Goal: Check status: Check status

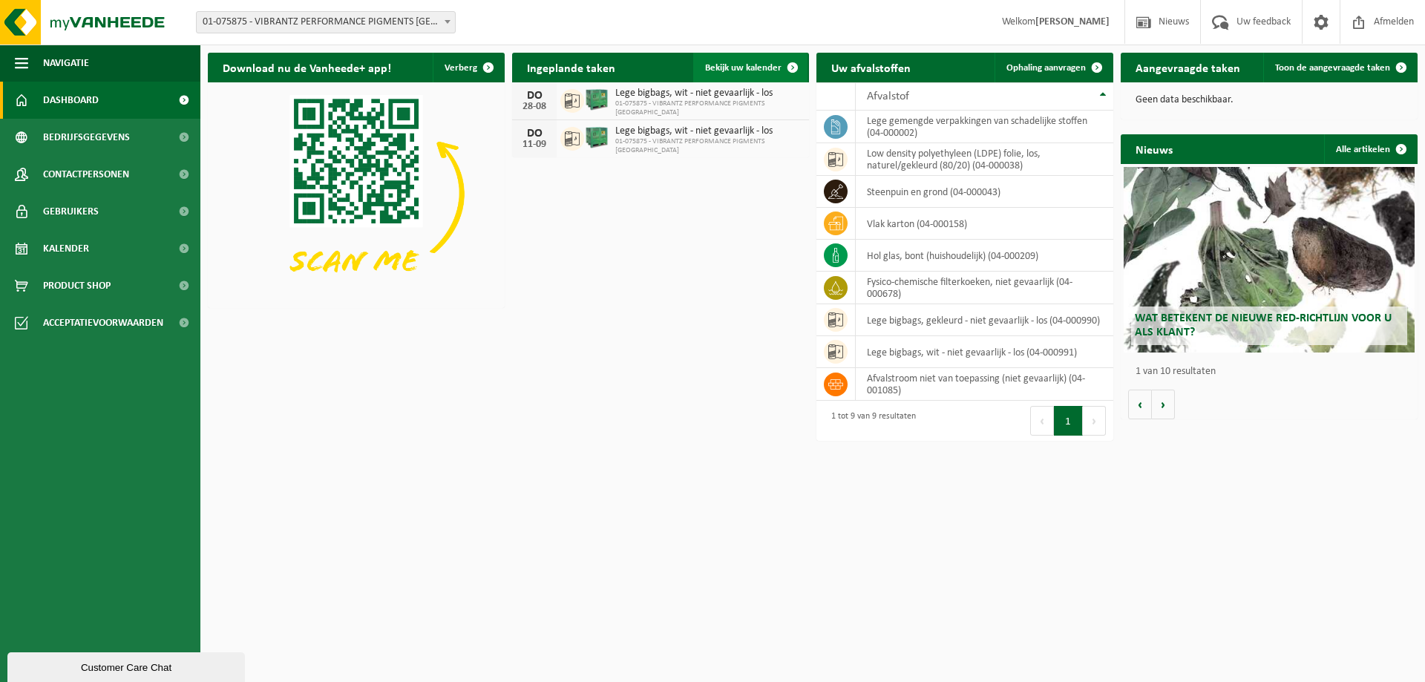
click at [756, 61] on link "Bekijk uw kalender" at bounding box center [750, 68] width 114 height 30
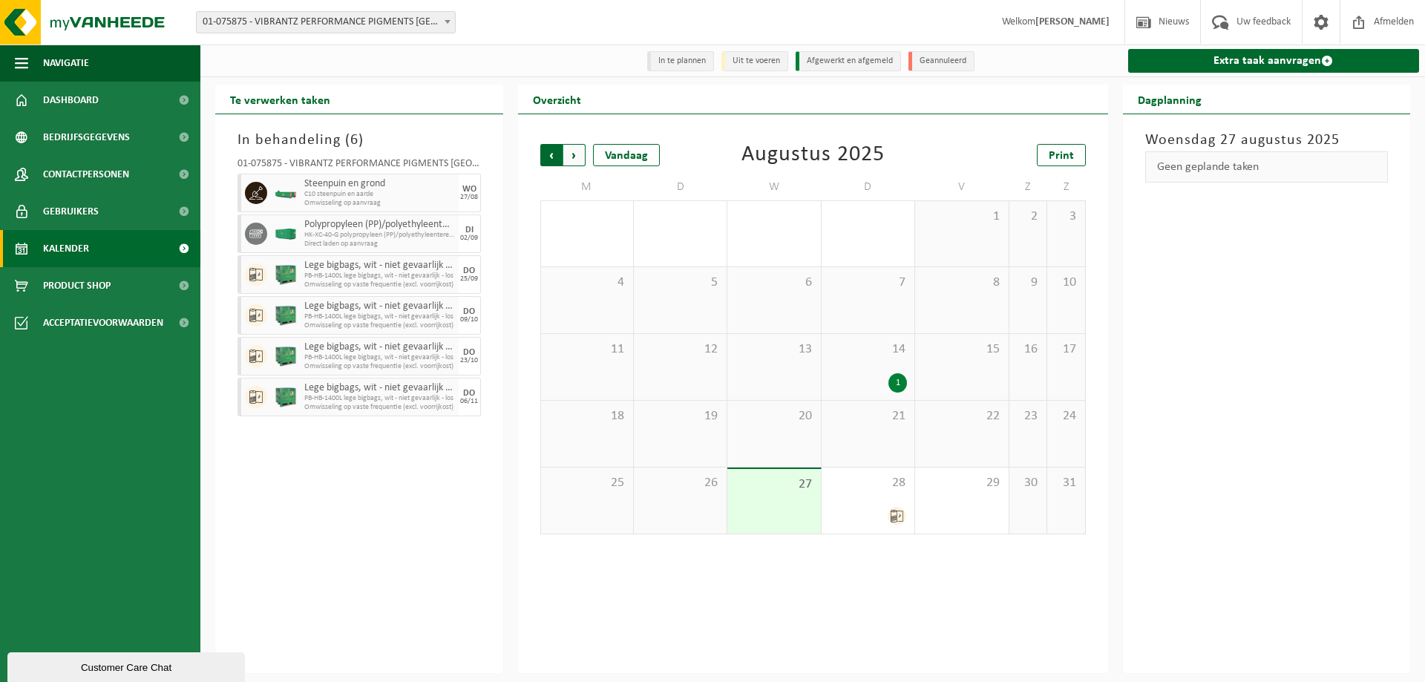
click at [573, 157] on span "Volgende" at bounding box center [574, 155] width 22 height 22
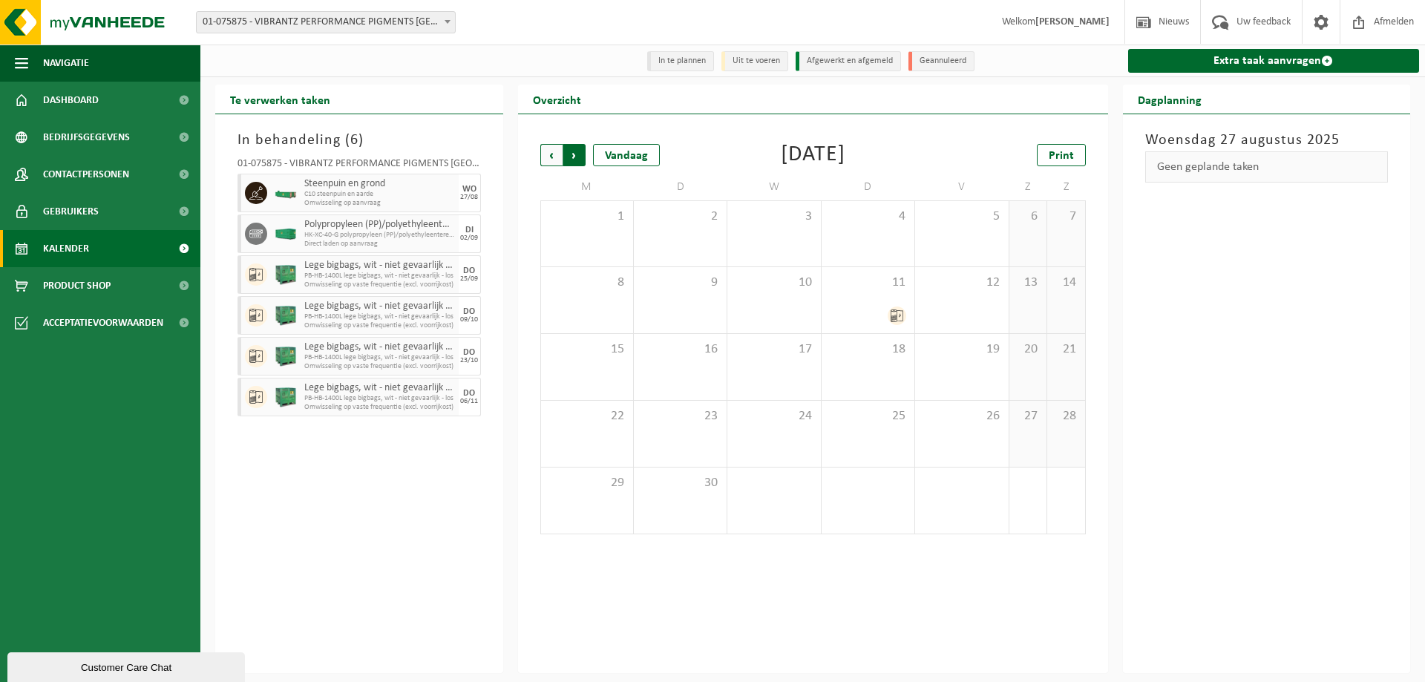
click at [540, 157] on span "Vorige" at bounding box center [551, 155] width 22 height 22
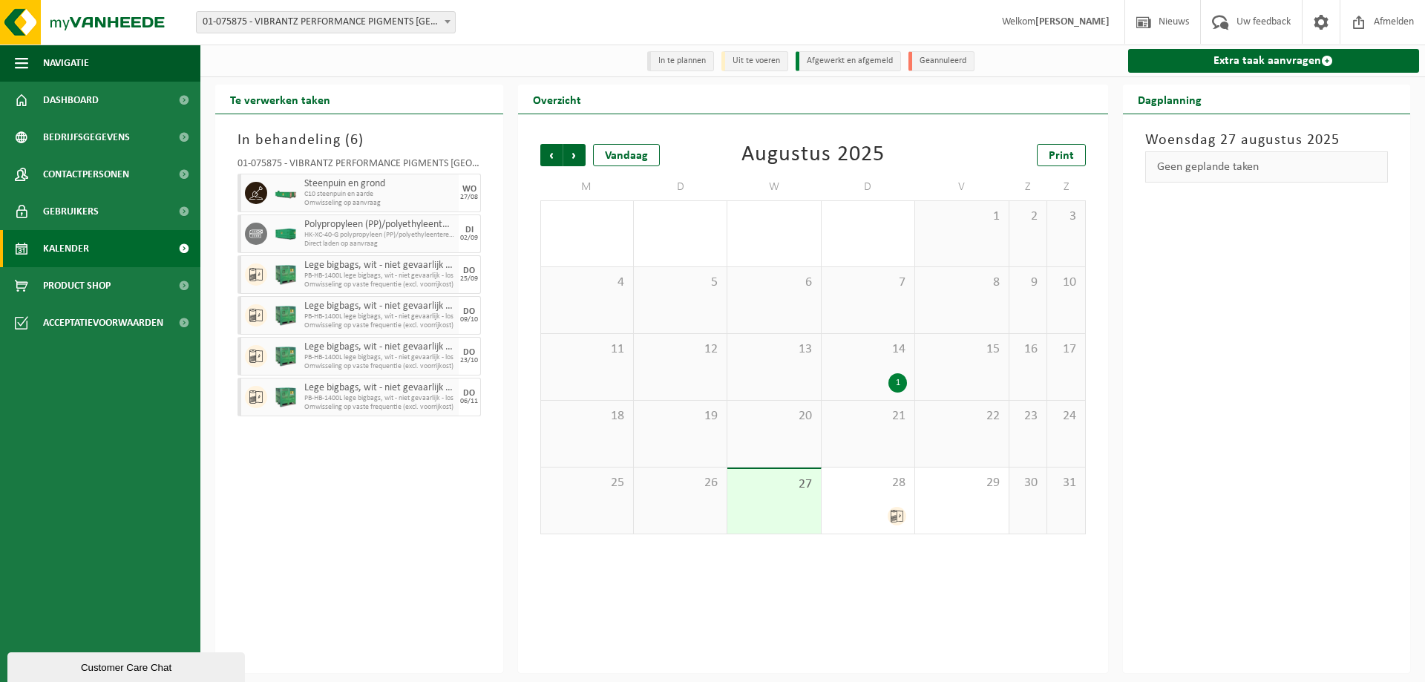
click at [762, 510] on div "27" at bounding box center [773, 501] width 93 height 65
click at [917, 626] on div "Vorige Volgende Vandaag Augustus 2025 Print M D W D V Z Z 28 29 30 31 1 1 2 3 4…" at bounding box center [813, 393] width 590 height 559
drag, startPoint x: 357, startPoint y: 189, endPoint x: 397, endPoint y: 197, distance: 40.9
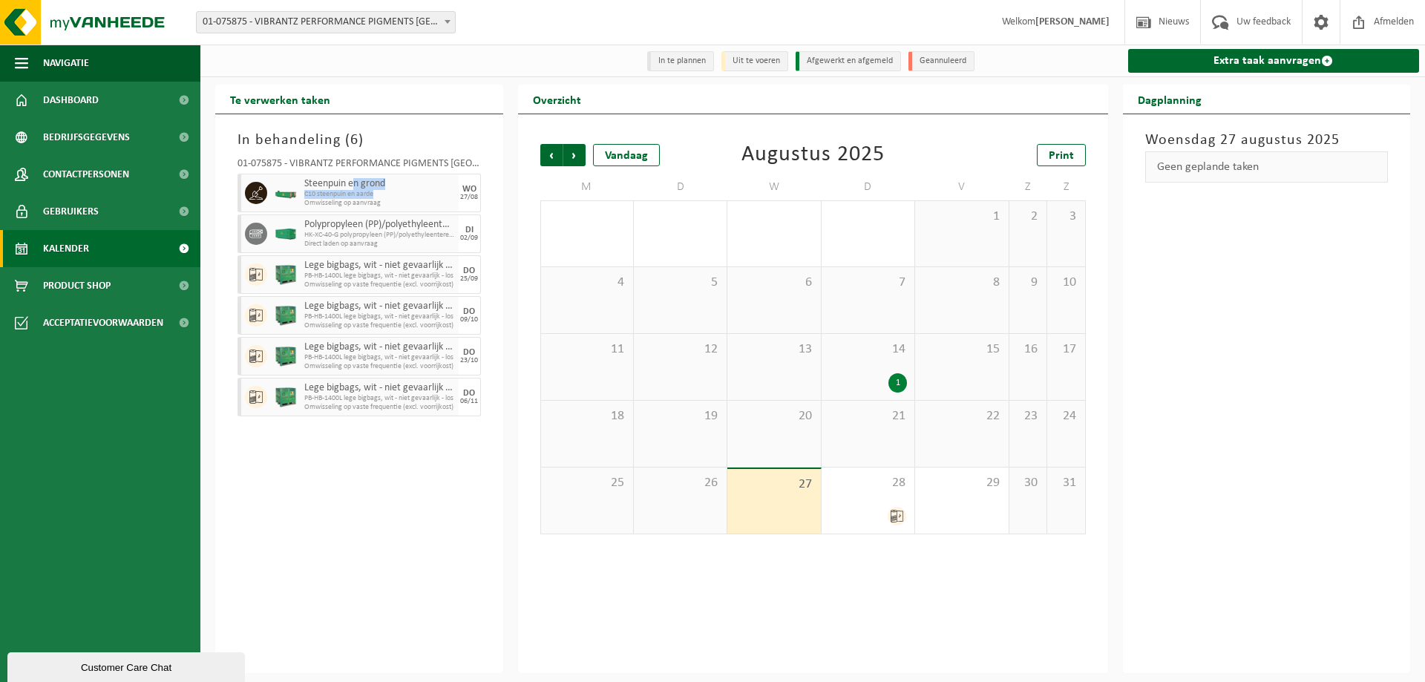
click at [397, 197] on div "Steenpuin en grond C10 steenpuin en aarde Omwisseling op aanvraag" at bounding box center [380, 193] width 158 height 39
click at [472, 194] on div "27/08" at bounding box center [469, 197] width 18 height 7
click at [574, 161] on span "Volgende" at bounding box center [574, 155] width 22 height 22
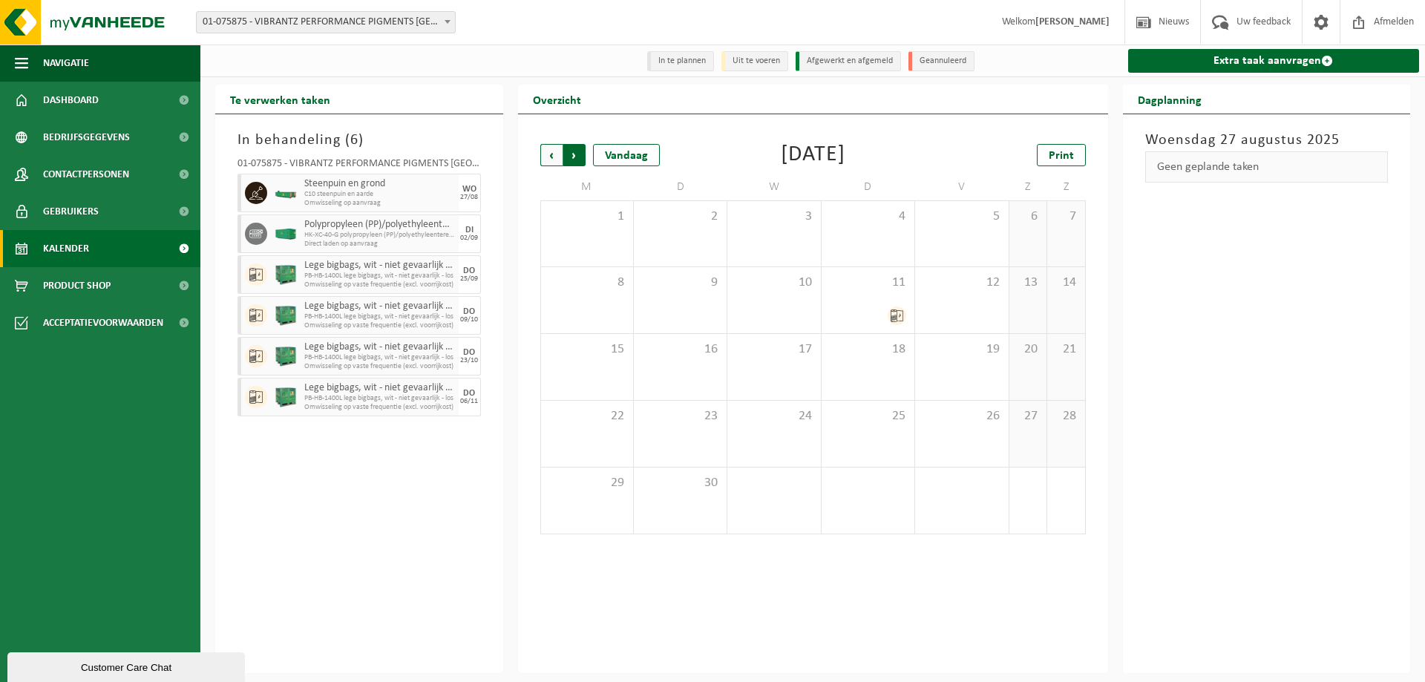
click at [548, 163] on span "Vorige" at bounding box center [551, 155] width 22 height 22
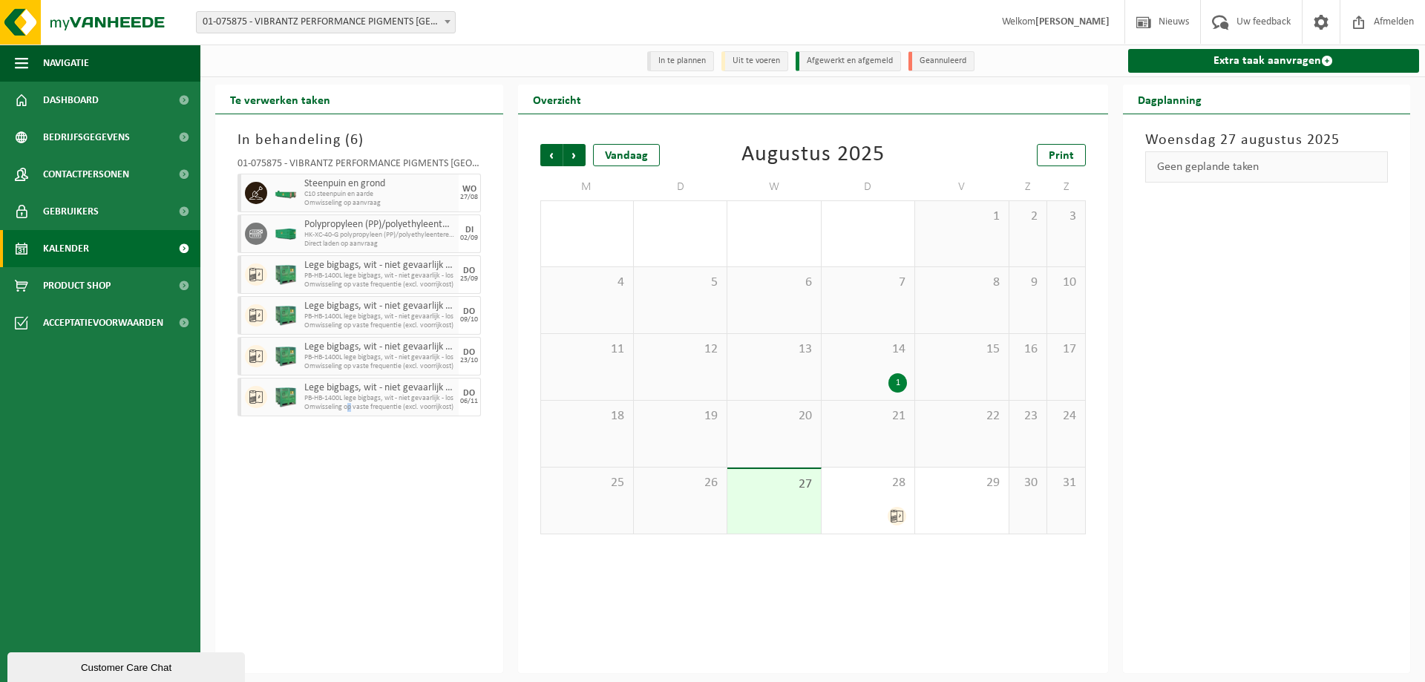
drag, startPoint x: 471, startPoint y: 239, endPoint x: 350, endPoint y: 485, distance: 273.8
click at [350, 485] on div "In behandeling ( 6 ) 01-075875 - VIBRANTZ PERFORMANCE PIGMENTS BELGIUM - MENEN …" at bounding box center [359, 393] width 288 height 559
click at [571, 157] on span "Volgende" at bounding box center [574, 155] width 22 height 22
